Goal: Task Accomplishment & Management: Use online tool/utility

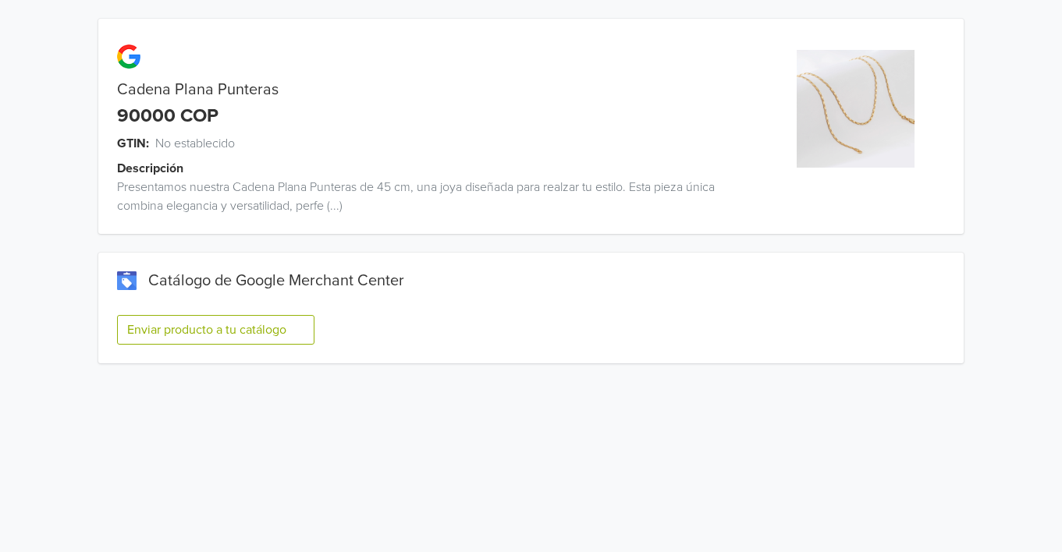
click at [239, 326] on button "Enviar producto a tu catálogo" at bounding box center [215, 330] width 197 height 30
click at [211, 329] on button "Enviar producto a tu catálogo" at bounding box center [215, 330] width 197 height 30
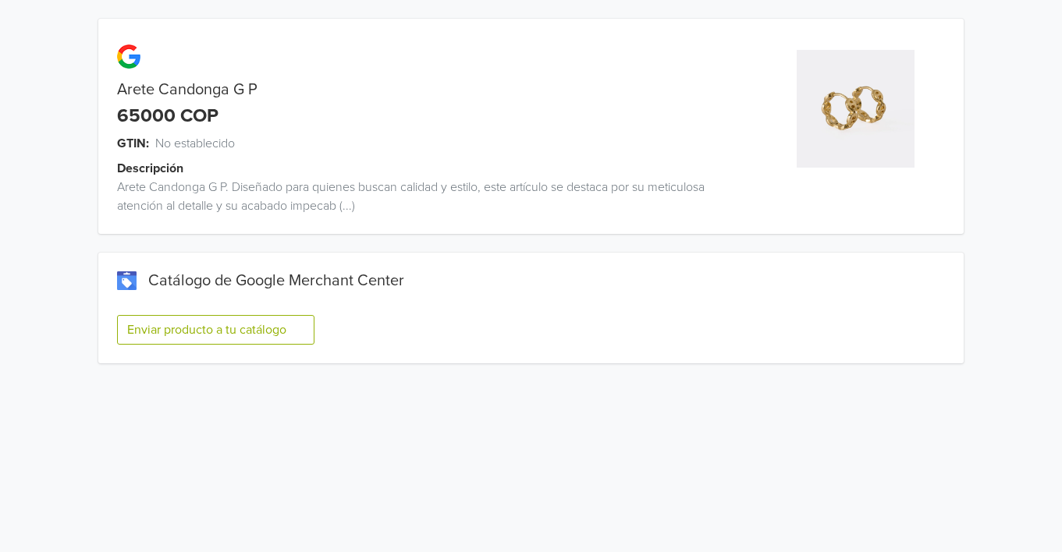
click at [244, 332] on button "Enviar producto a tu catálogo" at bounding box center [215, 330] width 197 height 30
click at [238, 331] on button "Enviar producto a tu catálogo" at bounding box center [215, 330] width 197 height 30
click at [269, 325] on button "Enviar producto a tu catálogo" at bounding box center [215, 330] width 197 height 30
click at [171, 325] on button "Enviar producto a tu catálogo" at bounding box center [215, 330] width 197 height 30
